Goal: Obtain resource: Obtain resource

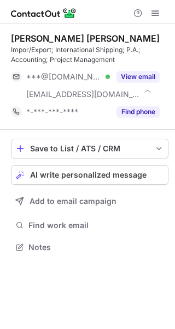
scroll to position [240, 175]
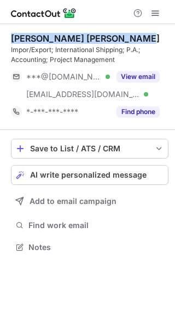
drag, startPoint x: 135, startPoint y: 36, endPoint x: 6, endPoint y: 41, distance: 128.9
click at [6, 41] on div "María Eugenia Díaz Cabrera Impor/Export; International Shipping; P.A.; Accounti…" at bounding box center [87, 144] width 175 height 240
copy div "María Eugenia Díaz Cabrera"
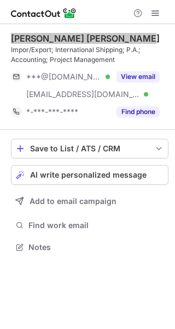
click at [100, 30] on div "María Eugenia Díaz Cabrera Impor/Export; International Shipping; P.A.; Accounti…" at bounding box center [90, 77] width 158 height 106
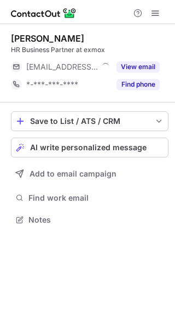
scroll to position [212, 175]
drag, startPoint x: 105, startPoint y: 38, endPoint x: 11, endPoint y: 37, distance: 94.3
click at [11, 37] on div "[PERSON_NAME]" at bounding box center [90, 38] width 158 height 11
copy div "[PERSON_NAME]"
